Goal: Task Accomplishment & Management: Use online tool/utility

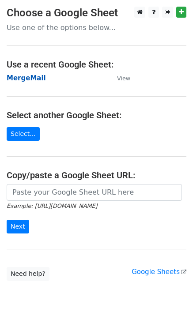
click at [26, 82] on strong "MergeMail" at bounding box center [26, 78] width 39 height 8
click at [29, 76] on strong "MergeMail" at bounding box center [26, 78] width 39 height 8
click at [24, 83] on td "MergeMail" at bounding box center [58, 78] width 102 height 10
click at [26, 80] on strong "MergeMail" at bounding box center [26, 78] width 39 height 8
click at [37, 80] on strong "MergeMail" at bounding box center [26, 78] width 39 height 8
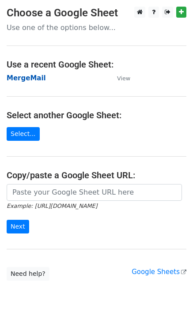
click at [29, 76] on strong "MergeMail" at bounding box center [26, 78] width 39 height 8
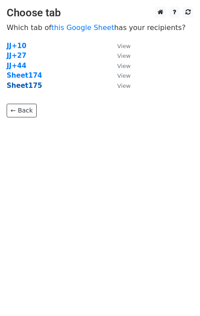
click at [30, 90] on strong "Sheet175" at bounding box center [24, 86] width 35 height 8
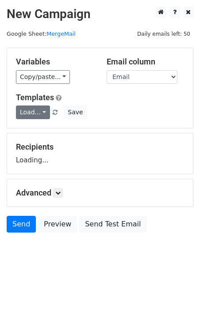
click at [40, 115] on link "Load..." at bounding box center [33, 113] width 34 height 14
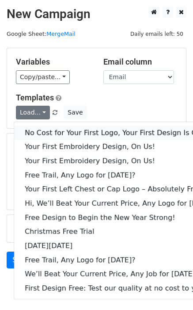
click at [61, 136] on link "No Cost for Your First Logo, Your First Design Is On Us!" at bounding box center [120, 132] width 213 height 14
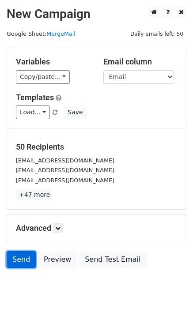
click at [19, 261] on link "Send" at bounding box center [21, 259] width 29 height 17
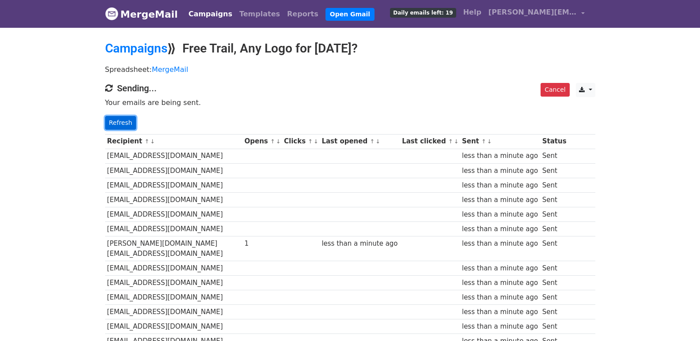
click at [122, 117] on link "Refresh" at bounding box center [120, 123] width 31 height 14
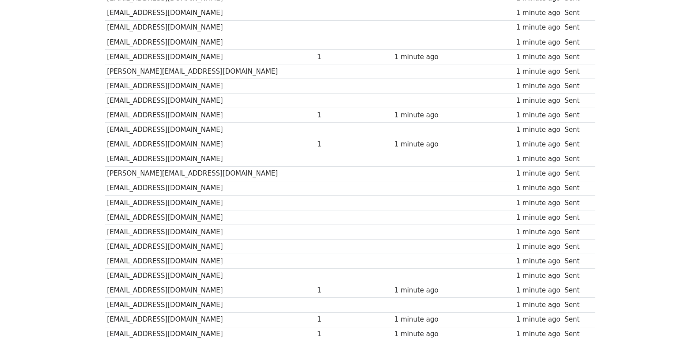
scroll to position [615, 0]
